Goal: Communication & Community: Answer question/provide support

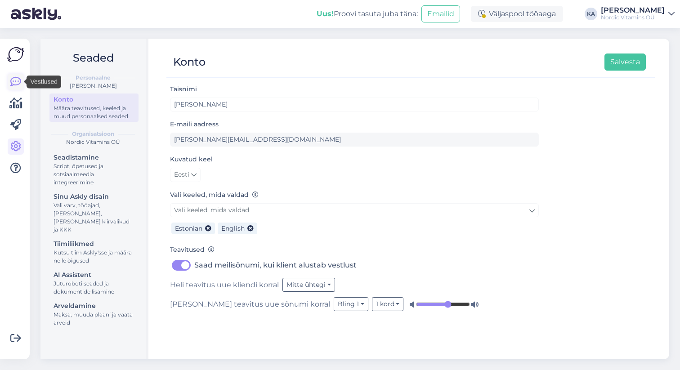
click at [12, 78] on icon at bounding box center [15, 82] width 11 height 11
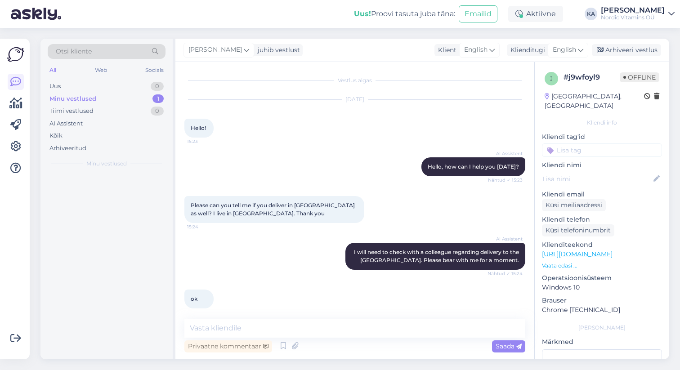
scroll to position [171, 0]
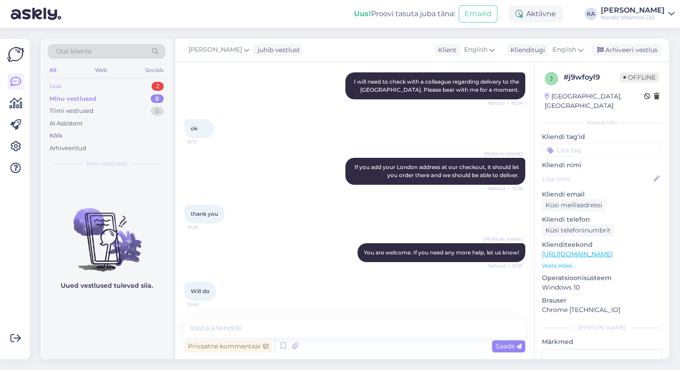
click at [102, 86] on div "Uus 2" at bounding box center [107, 86] width 118 height 13
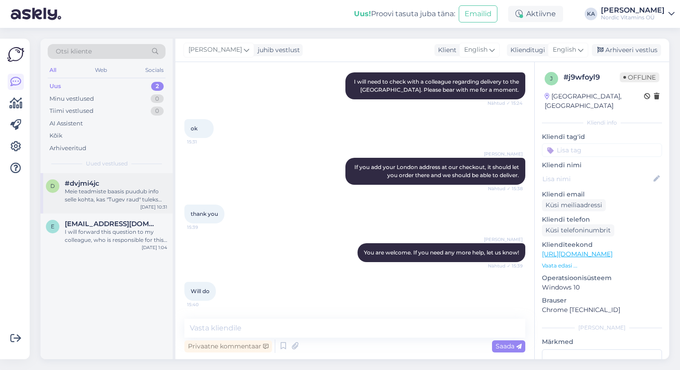
click at [122, 197] on div "Meie teadmiste baasis puudub info selle kohta, kas "Tugev raud" tuleks [PERSON_…" at bounding box center [116, 196] width 103 height 16
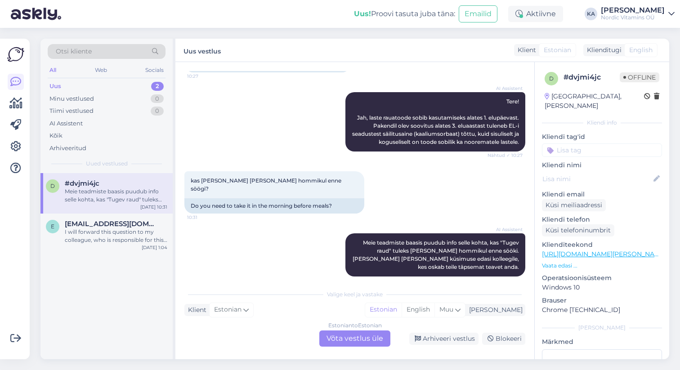
scroll to position [82, 0]
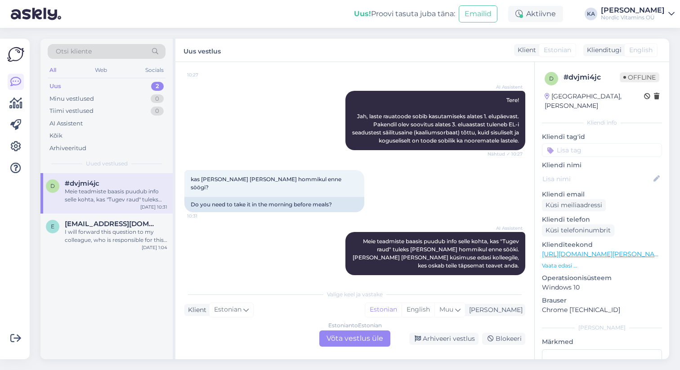
click at [350, 338] on div "Estonian to Estonian Võta vestlus üle" at bounding box center [355, 339] width 71 height 16
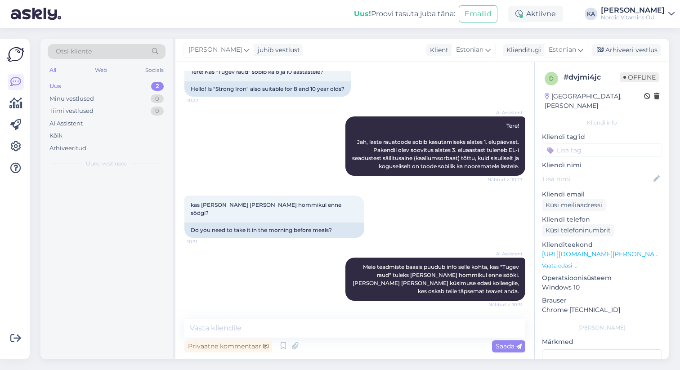
scroll to position [48, 0]
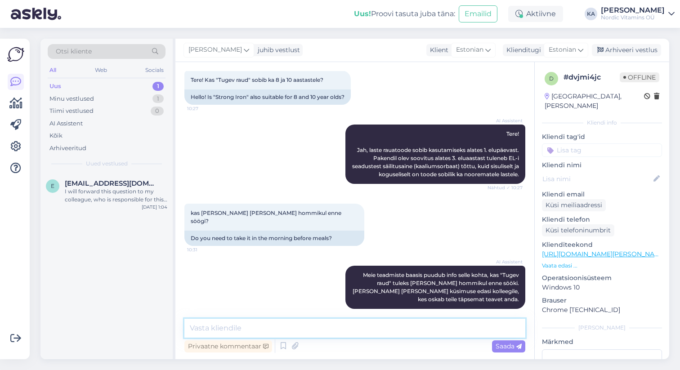
click at [291, 333] on textarea at bounding box center [355, 328] width 341 height 19
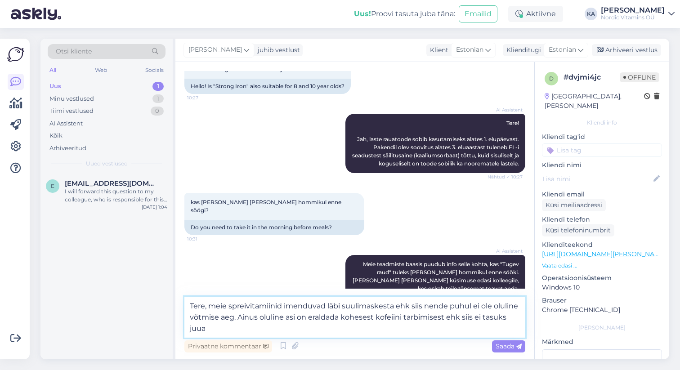
scroll to position [70, 0]
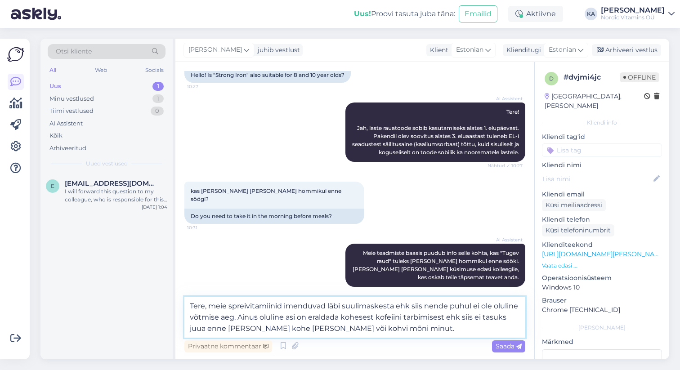
type textarea "Tere, meie spreivitamiinid imenduvad läbi suulimaskesta ehk siis nende puhul ei…"
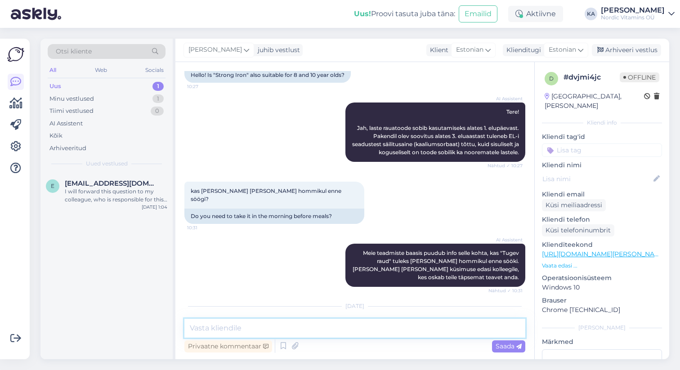
scroll to position [130, 0]
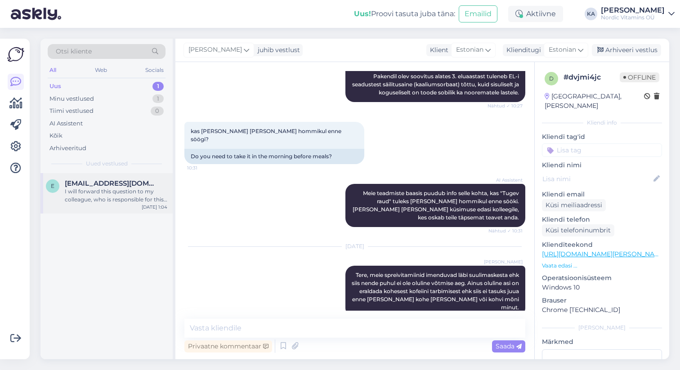
click at [102, 186] on span "[EMAIL_ADDRESS][DOMAIN_NAME]" at bounding box center [112, 184] width 94 height 8
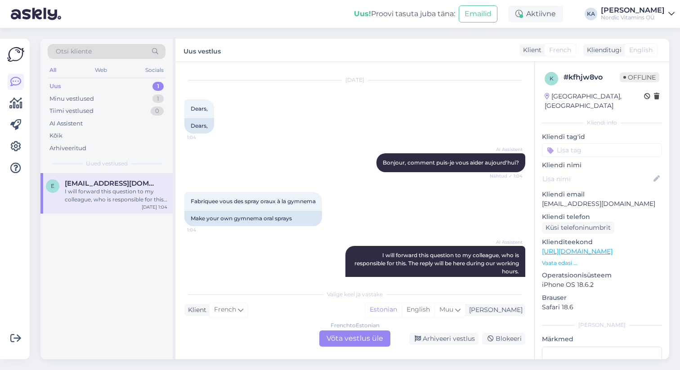
scroll to position [0, 0]
